Goal: Subscribe to service/newsletter

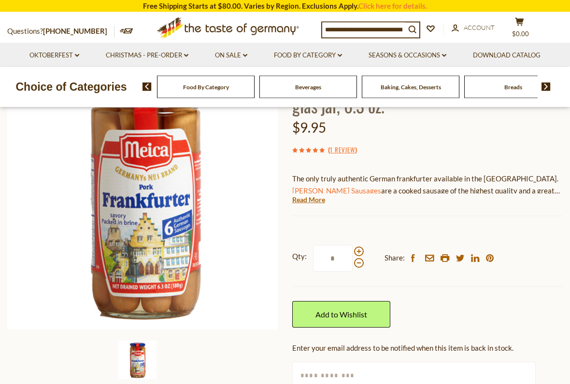
scroll to position [106, 0]
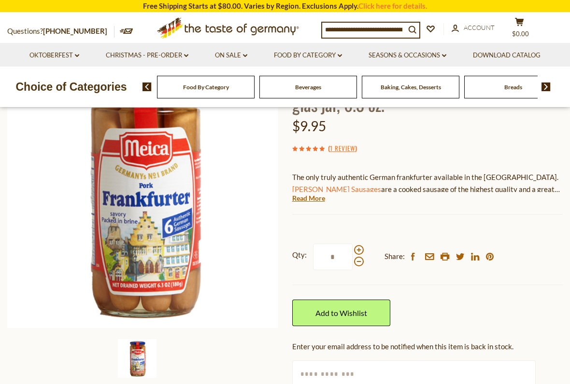
click at [162, 231] on img at bounding box center [142, 192] width 271 height 271
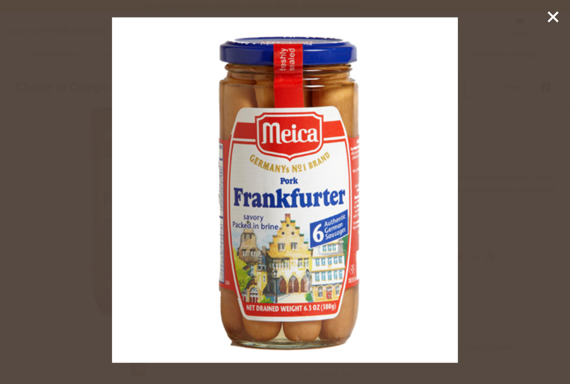
click at [553, 21] on icon at bounding box center [552, 17] width 14 height 14
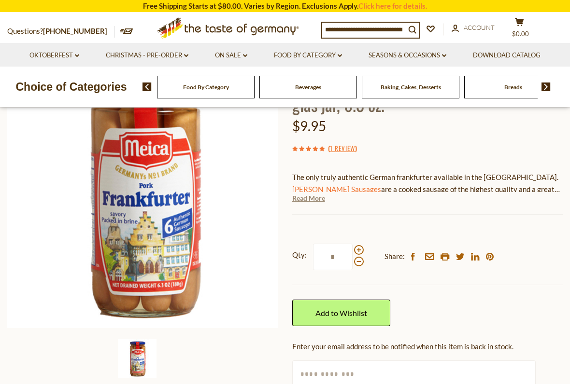
click at [315, 194] on link "Read More" at bounding box center [308, 199] width 33 height 10
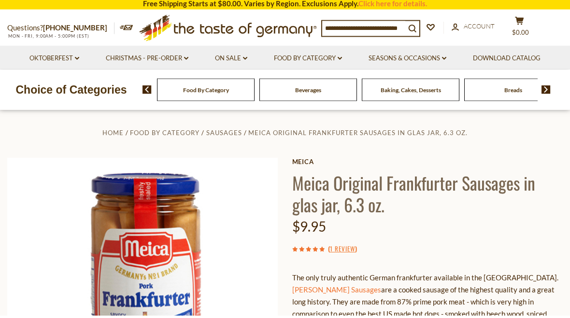
scroll to position [0, 0]
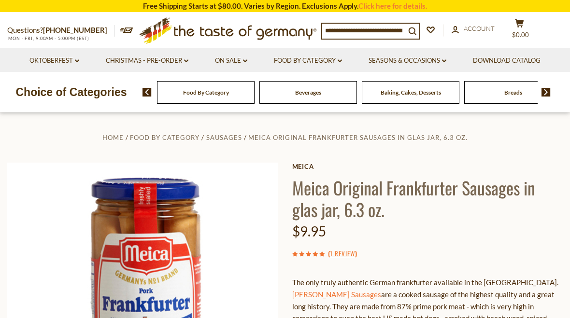
click at [61, 260] on img at bounding box center [142, 298] width 271 height 271
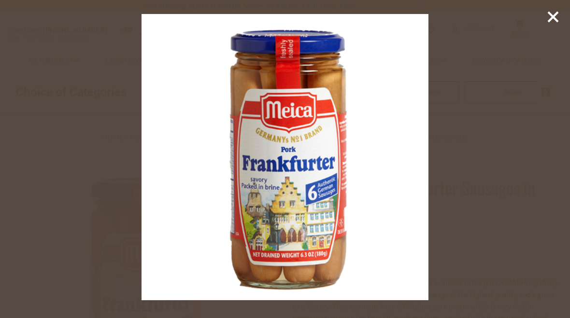
click at [545, 22] on icon at bounding box center [552, 17] width 14 height 14
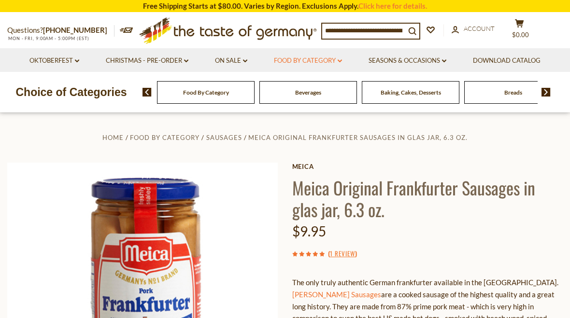
click at [342, 63] on link "Food By Category dropdown_arrow" at bounding box center [308, 61] width 68 height 11
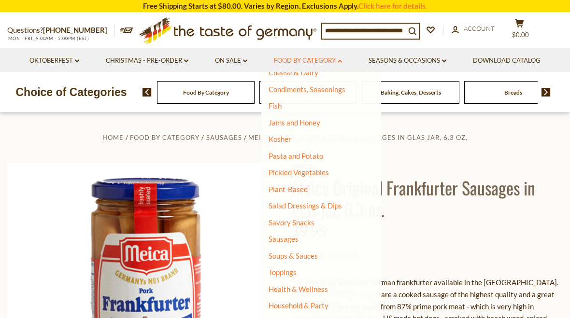
scroll to position [196, 0]
click at [302, 153] on link "Pasta and Potato" at bounding box center [295, 156] width 55 height 9
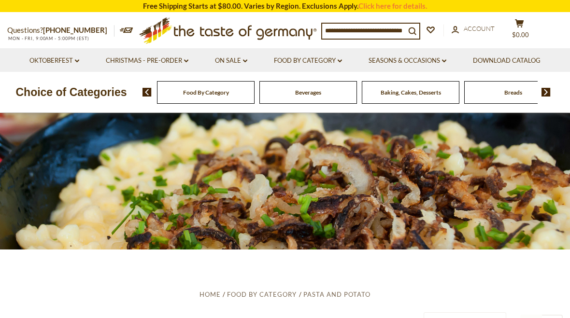
click at [259, 90] on div "Beverages" at bounding box center [308, 92] width 98 height 23
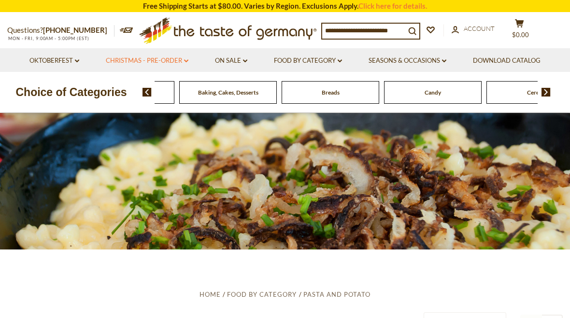
click at [181, 60] on link "Christmas - PRE-ORDER dropdown_arrow" at bounding box center [147, 61] width 83 height 11
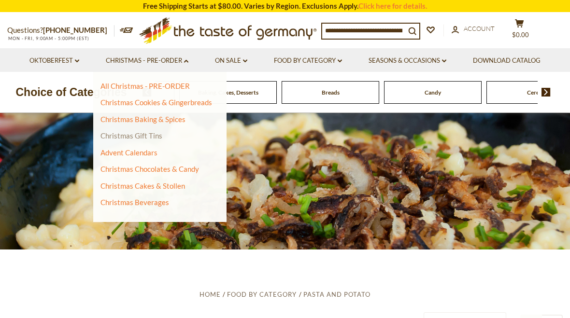
click at [146, 134] on link "Christmas Gift Tins" at bounding box center [131, 135] width 62 height 9
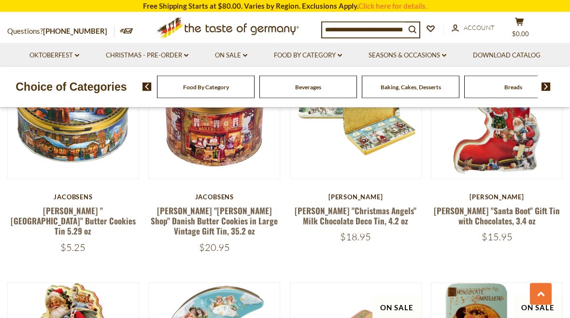
scroll to position [1183, 0]
click at [440, 55] on link "Seasons & Occasions dropdown_arrow" at bounding box center [407, 55] width 78 height 11
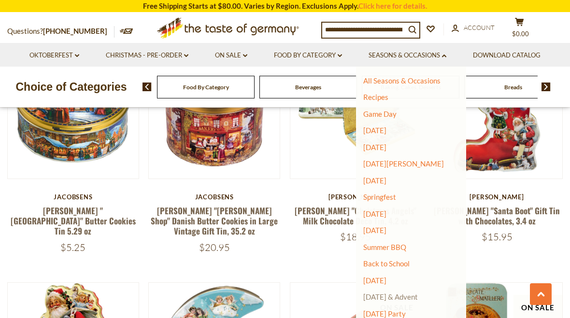
click at [404, 294] on link "[DATE] & Advent" at bounding box center [390, 297] width 55 height 9
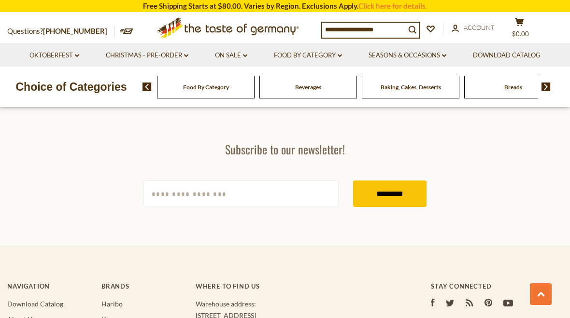
scroll to position [2715, 0]
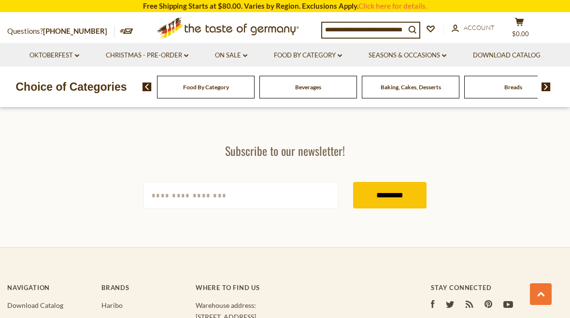
click at [262, 182] on input "[EMAIL_ADDRESS][DOMAIN_NAME]" at bounding box center [240, 195] width 195 height 27
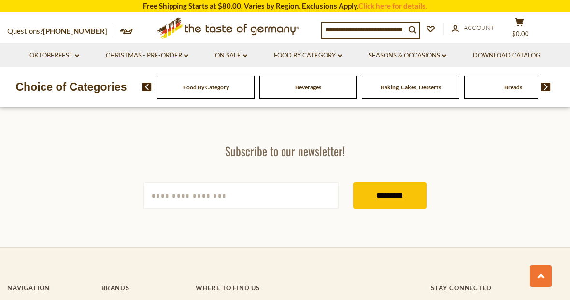
type input "**********"
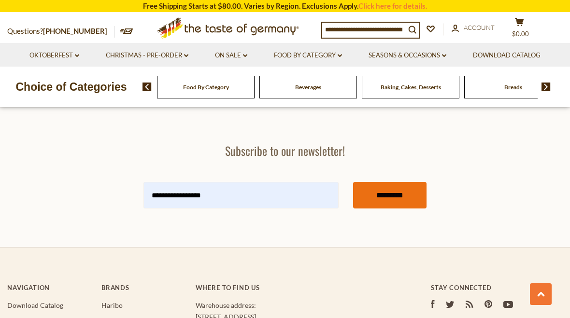
click at [393, 182] on input "*********" at bounding box center [389, 195] width 73 height 27
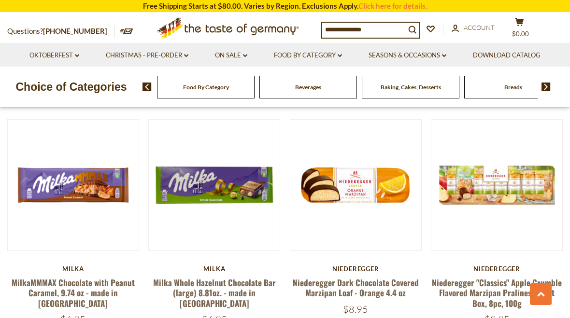
scroll to position [1390, 0]
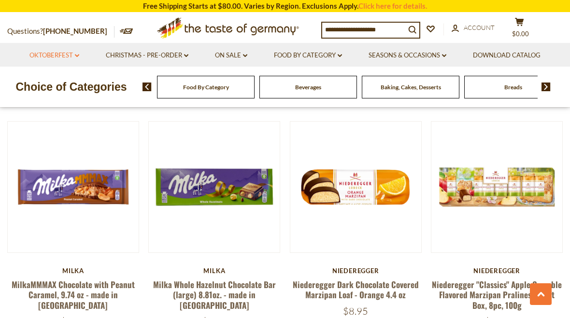
click at [64, 56] on link "Oktoberfest dropdown_arrow" at bounding box center [54, 55] width 50 height 11
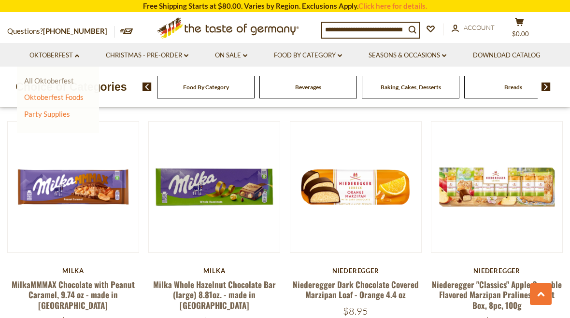
click at [56, 83] on link "All Oktoberfest" at bounding box center [49, 80] width 50 height 9
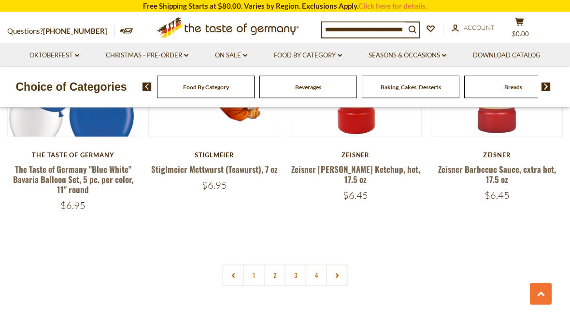
scroll to position [2207, 0]
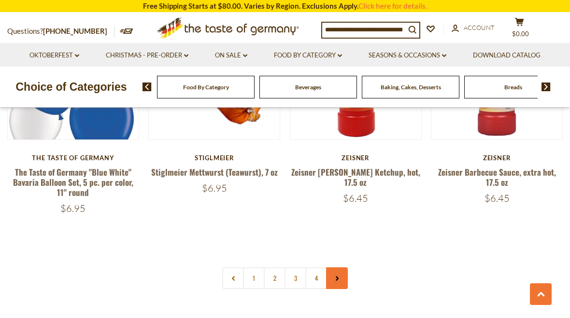
click at [340, 272] on link at bounding box center [337, 278] width 22 height 22
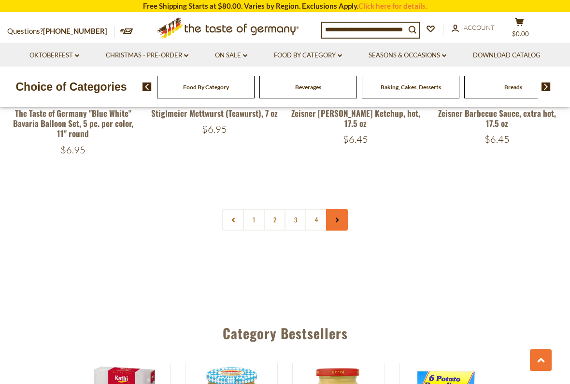
scroll to position [2269, 0]
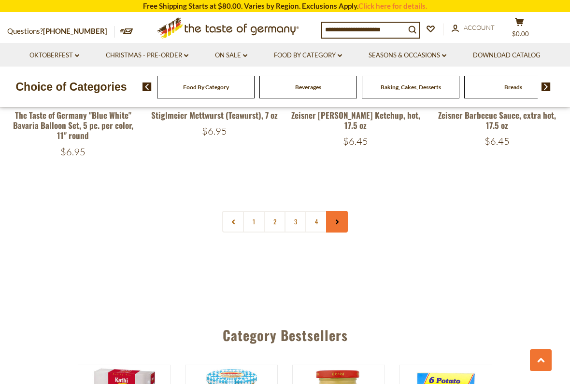
click at [340, 220] on link at bounding box center [337, 222] width 22 height 22
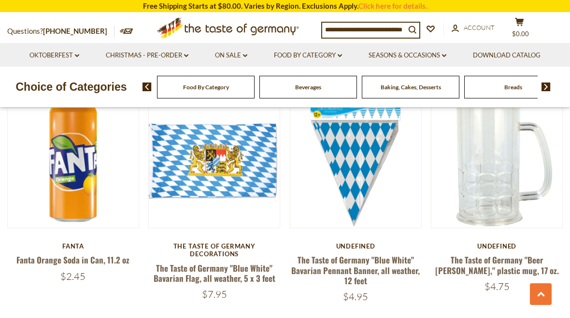
scroll to position [1422, 0]
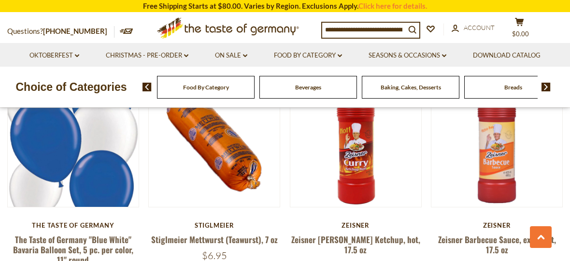
scroll to position [2140, 0]
